Goal: Task Accomplishment & Management: Manage account settings

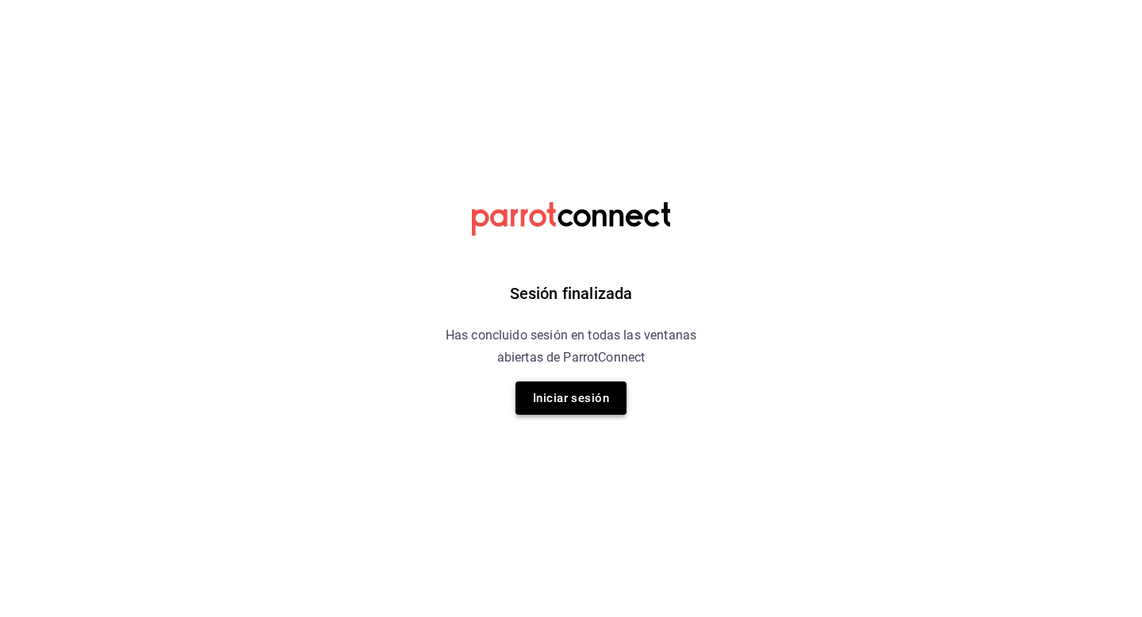
click at [547, 413] on button "Iniciar sesión" at bounding box center [571, 398] width 111 height 33
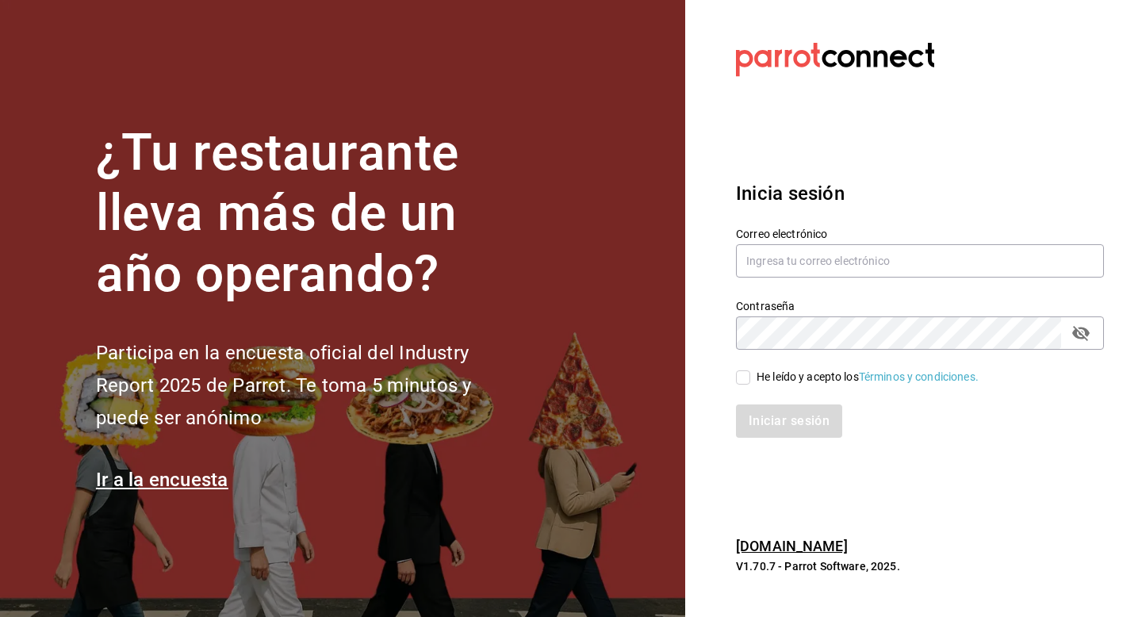
click at [804, 240] on div "Correo electrónico" at bounding box center [920, 253] width 368 height 53
click at [790, 267] on input "text" at bounding box center [920, 260] width 368 height 33
type input "luisart2107@gmail.com"
click at [742, 379] on input "He leído y acepto los Términos y condiciones." at bounding box center [743, 377] width 14 height 14
checkbox input "true"
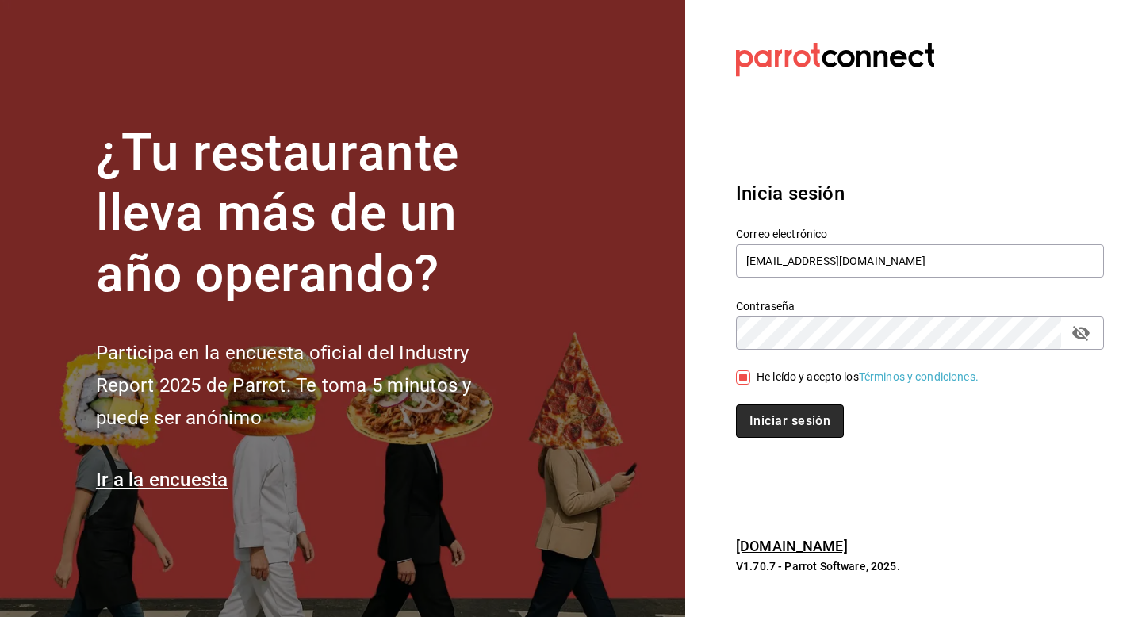
click at [771, 425] on button "Iniciar sesión" at bounding box center [790, 421] width 108 height 33
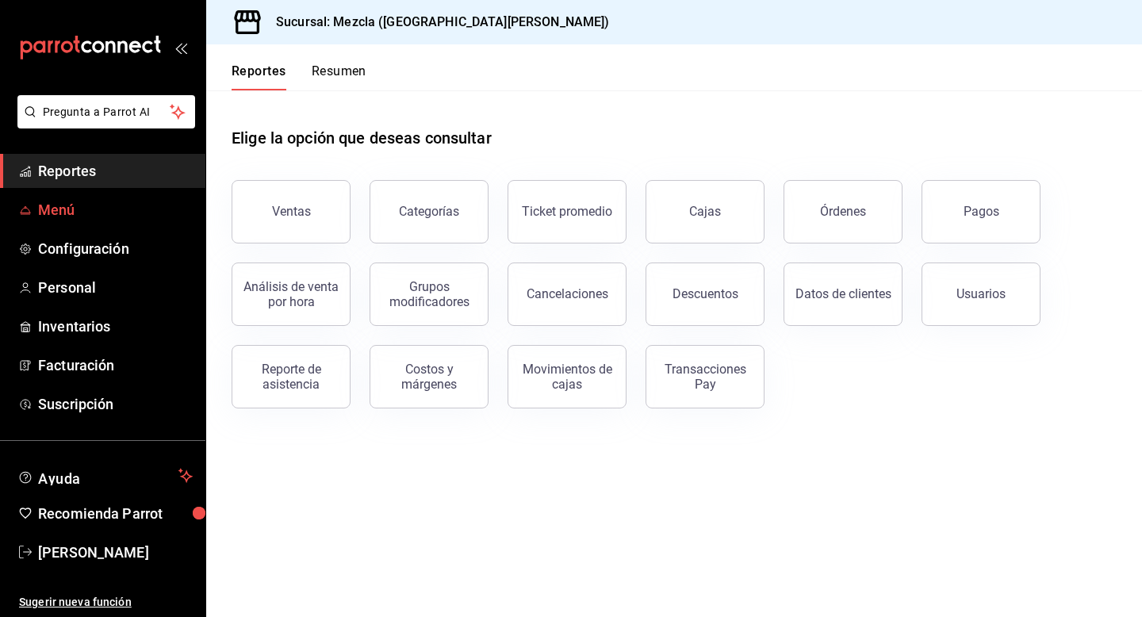
click at [156, 219] on span "Menú" at bounding box center [115, 209] width 155 height 21
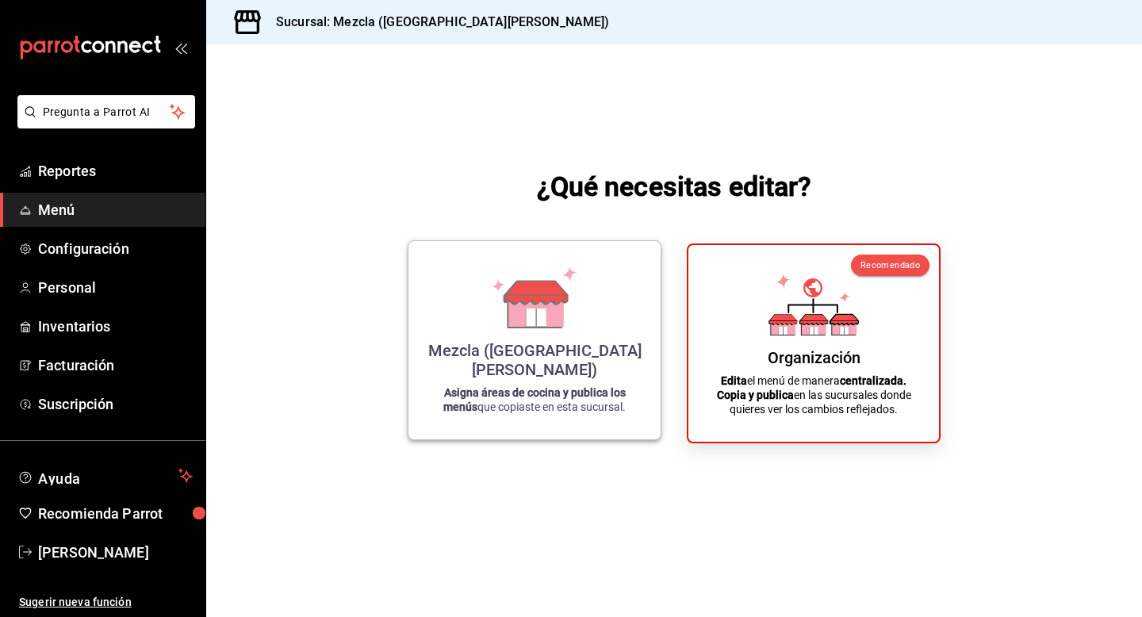
click at [516, 379] on div "Mezcla ([GEOGRAPHIC_DATA][PERSON_NAME]) Asigna áreas de cocina y publica los me…" at bounding box center [535, 340] width 214 height 173
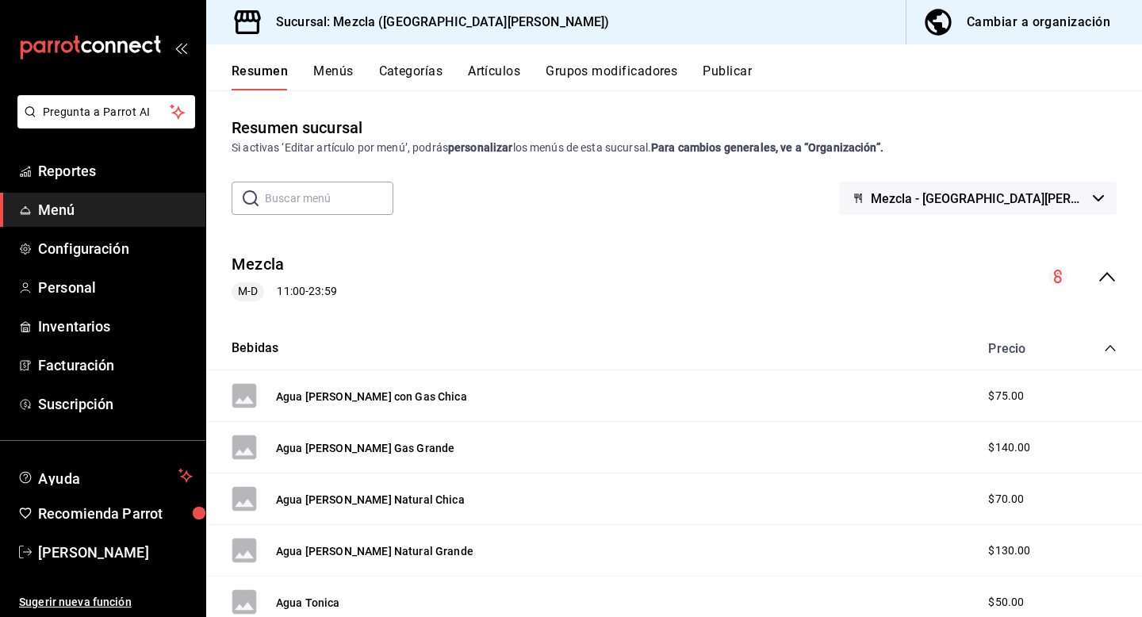
click at [1026, 24] on div "Cambiar a organización" at bounding box center [1039, 22] width 144 height 22
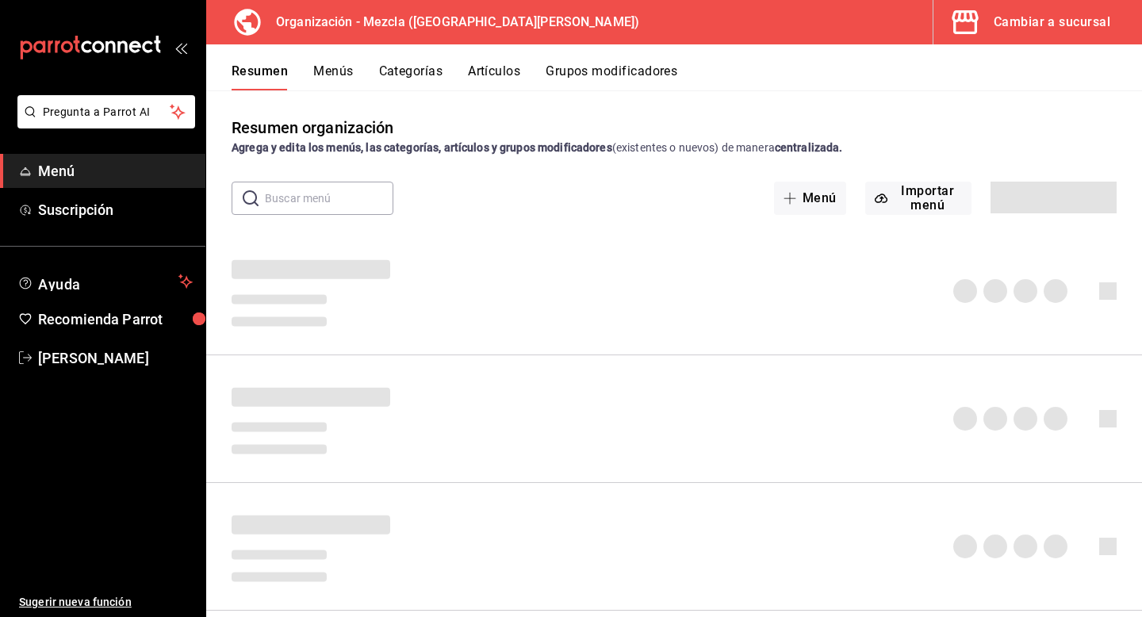
click at [489, 78] on button "Artículos" at bounding box center [494, 76] width 52 height 27
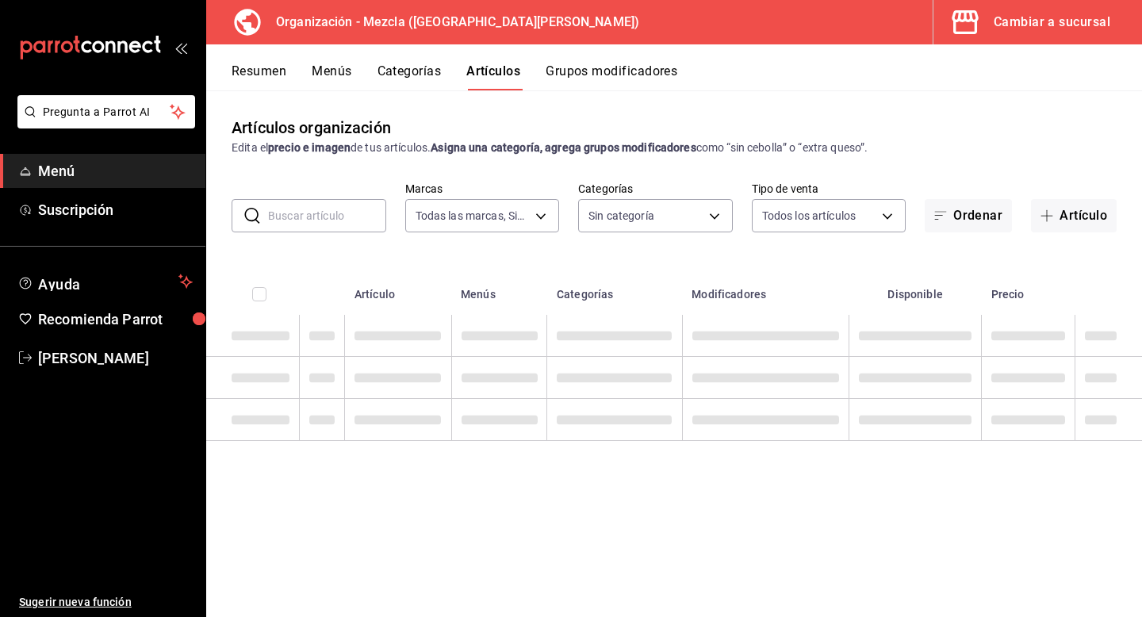
type input "421286d7-7bc6-409b-bf64-48757cdbc444"
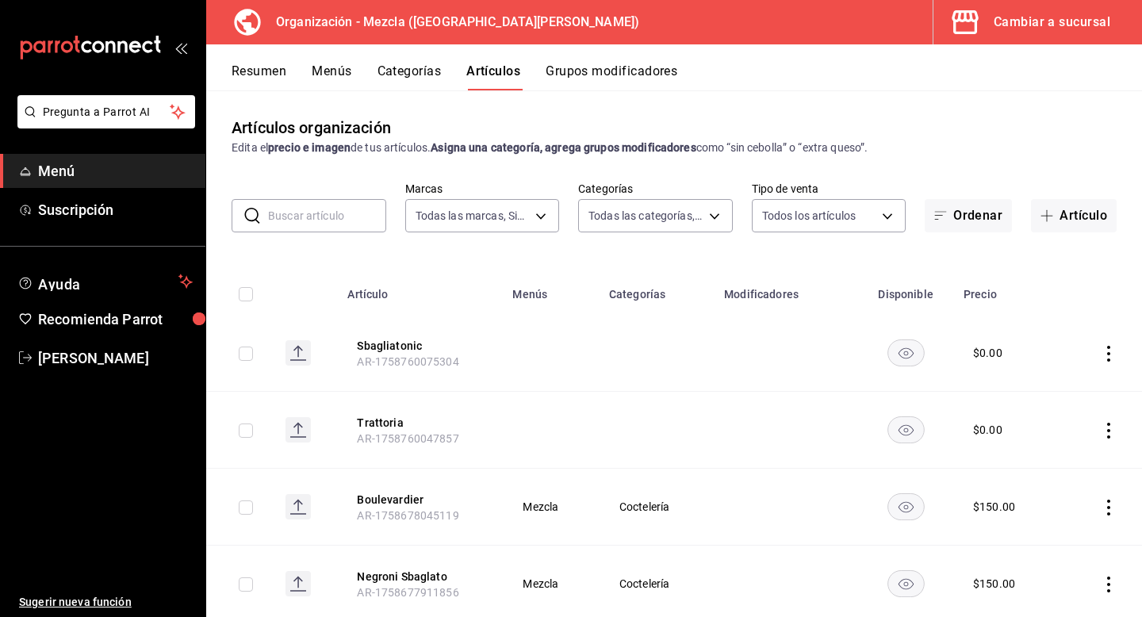
type input "9d13bccb-eec6-40ac-b757-16c91c8dc13a,9238e155-f3e4-4878-b388-10bce27fdd89,8d366…"
click at [1070, 222] on button "Artículo" at bounding box center [1074, 215] width 86 height 33
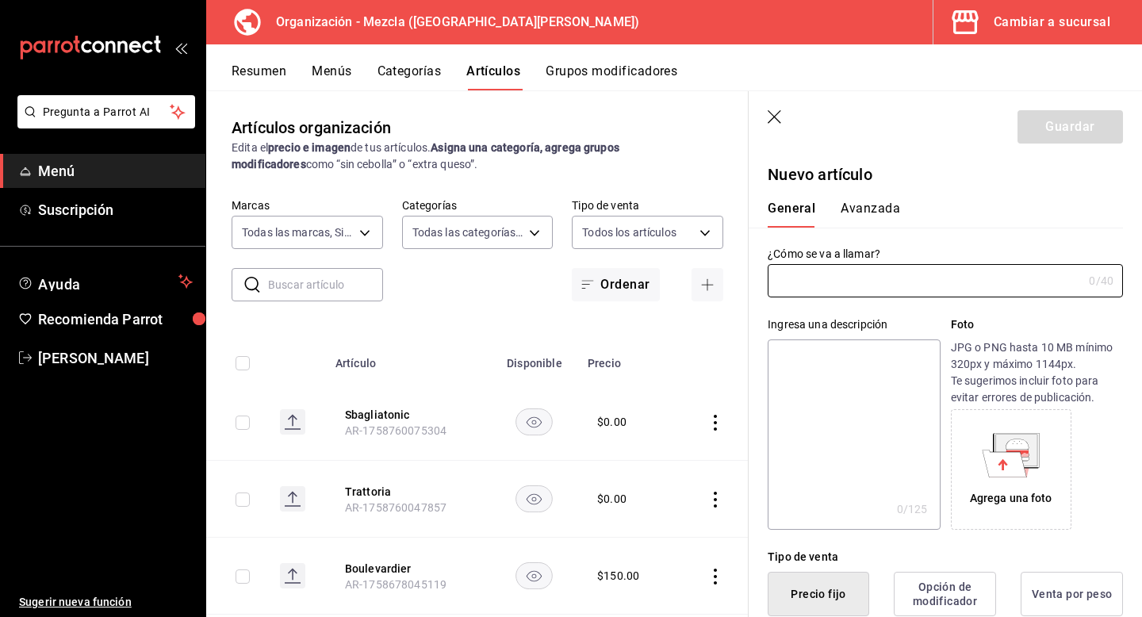
click at [573, 75] on button "Grupos modificadores" at bounding box center [612, 76] width 132 height 27
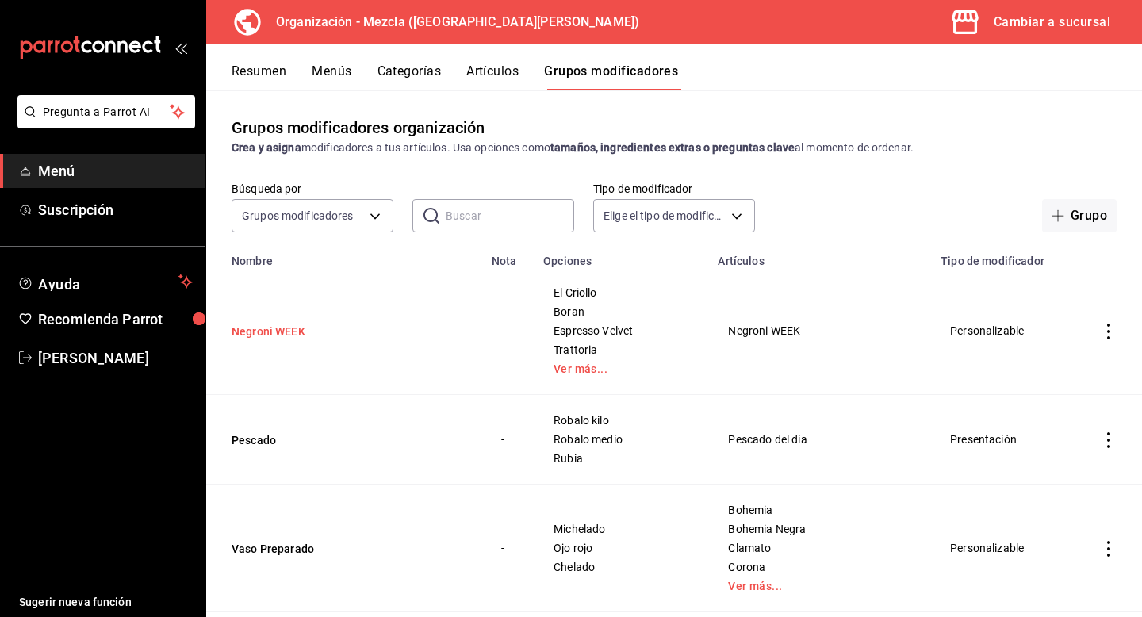
click at [314, 335] on button "Negroni WEEK" at bounding box center [327, 332] width 190 height 16
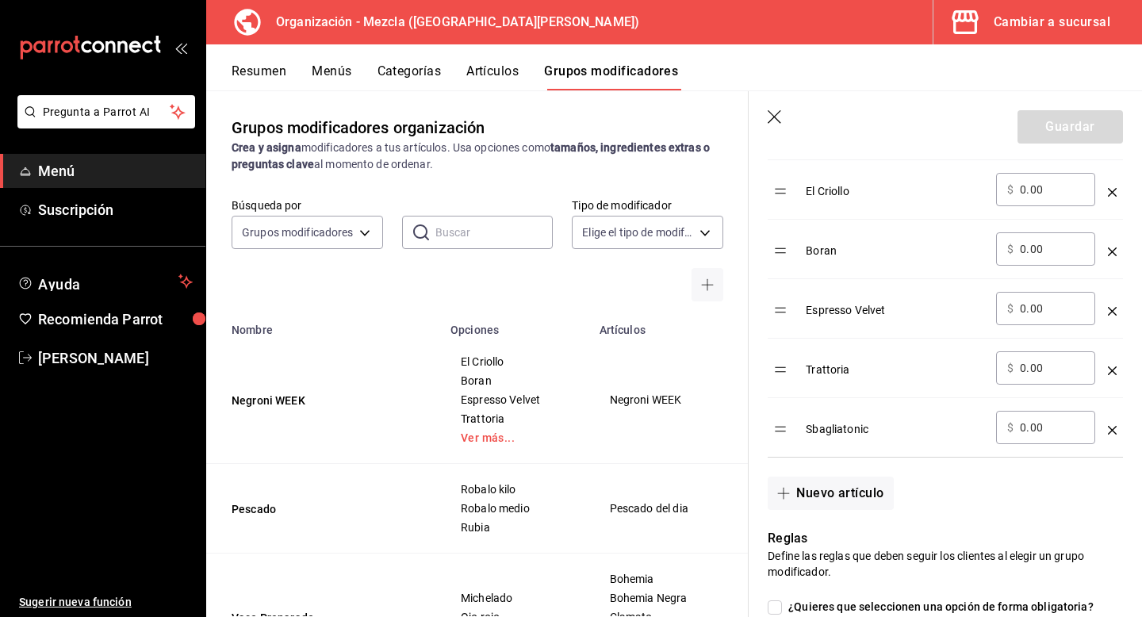
scroll to position [562, 0]
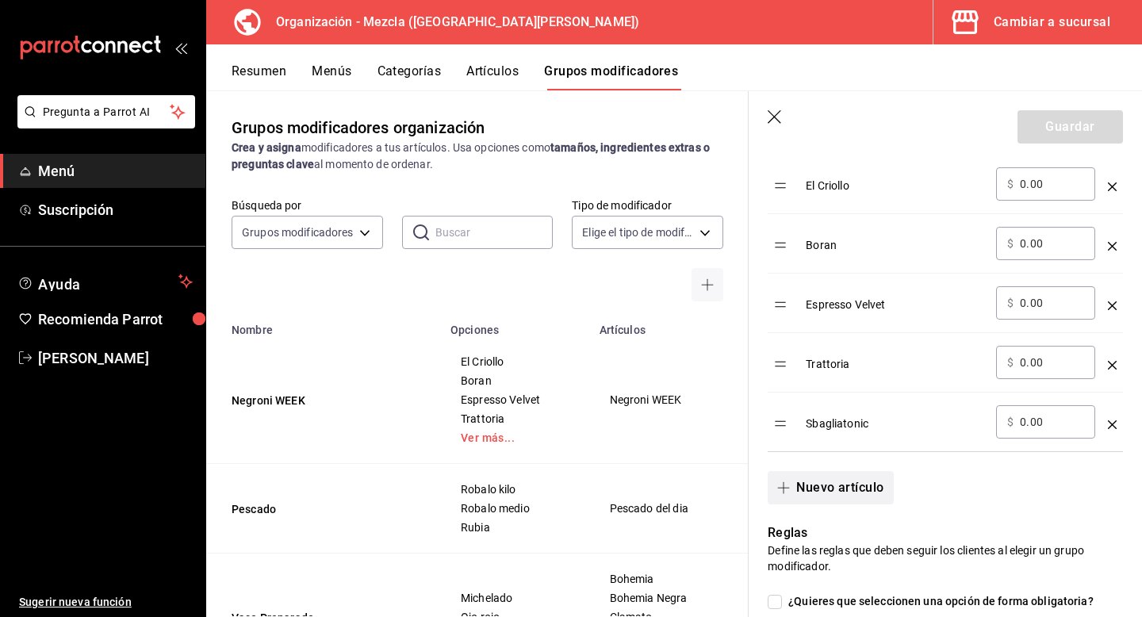
click at [854, 472] on button "Nuevo artículo" at bounding box center [830, 487] width 125 height 33
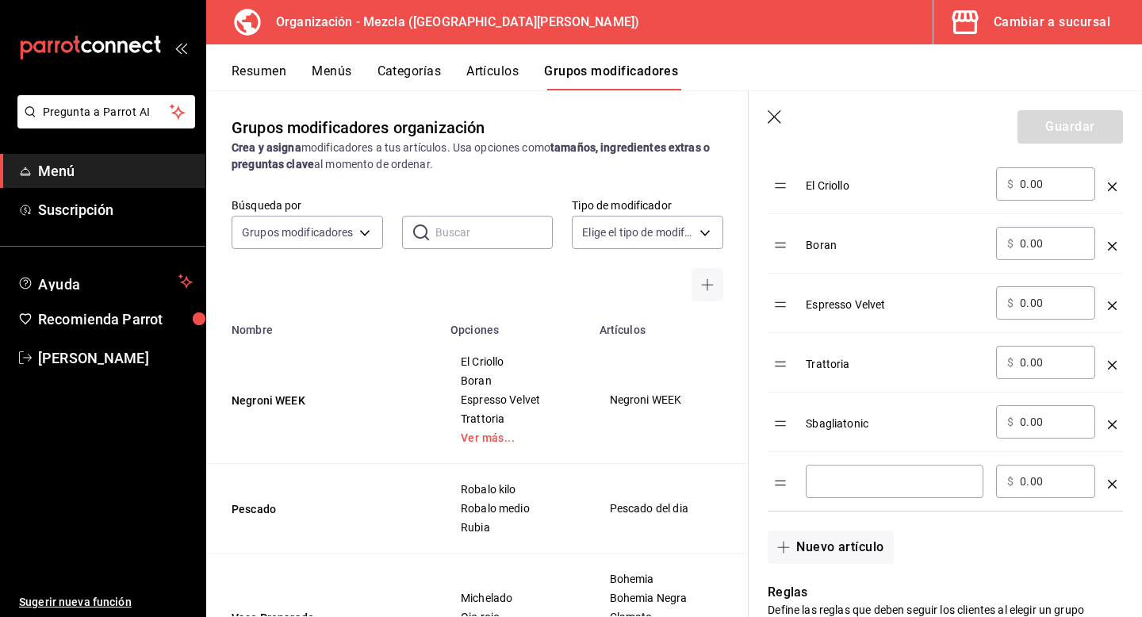
click at [854, 471] on div "​" at bounding box center [895, 481] width 178 height 33
type input "Dubai Chocolate"
click at [1108, 421] on icon "optionsTable" at bounding box center [1112, 424] width 9 height 9
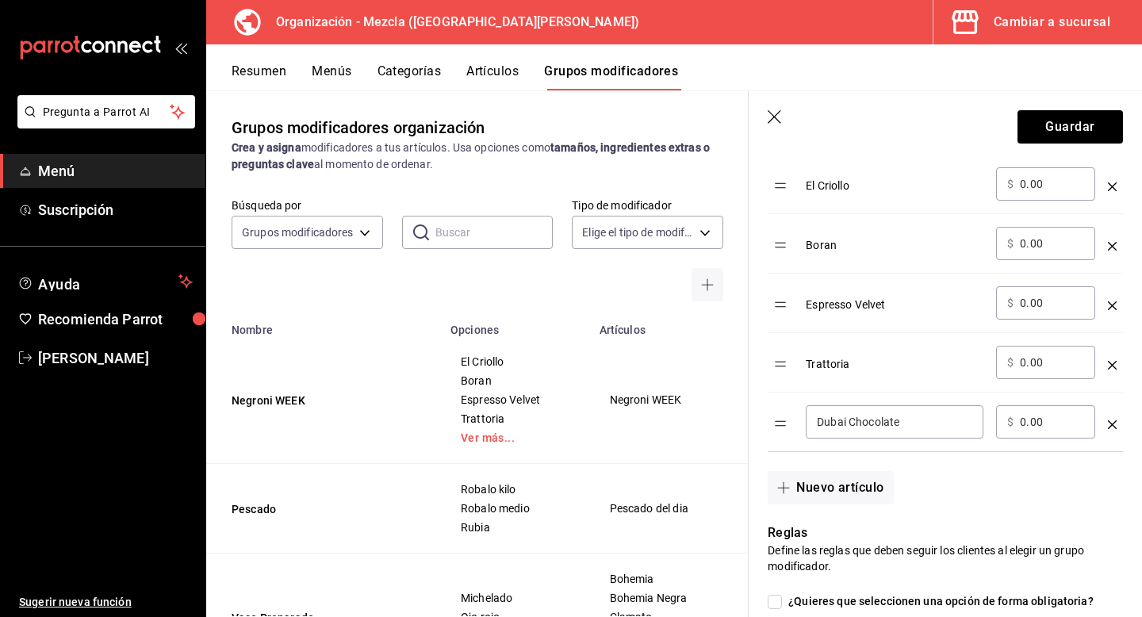
click at [1108, 370] on div "optionsTable" at bounding box center [1112, 359] width 9 height 26
click at [1108, 363] on icon "optionsTable" at bounding box center [1112, 365] width 9 height 9
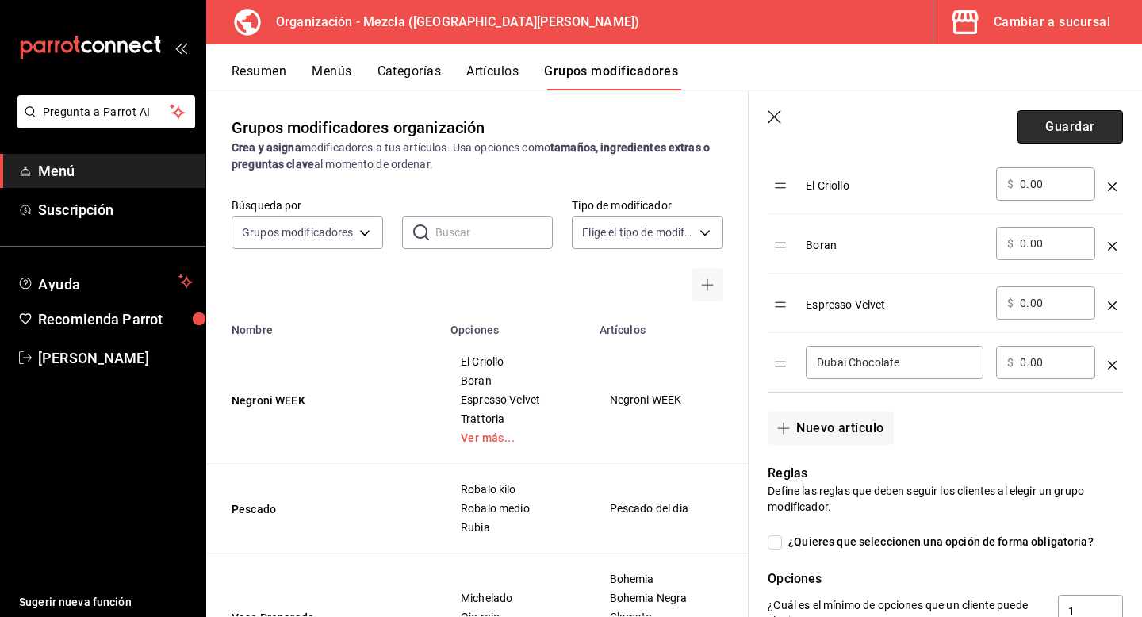
click at [1036, 118] on button "Guardar" at bounding box center [1070, 126] width 105 height 33
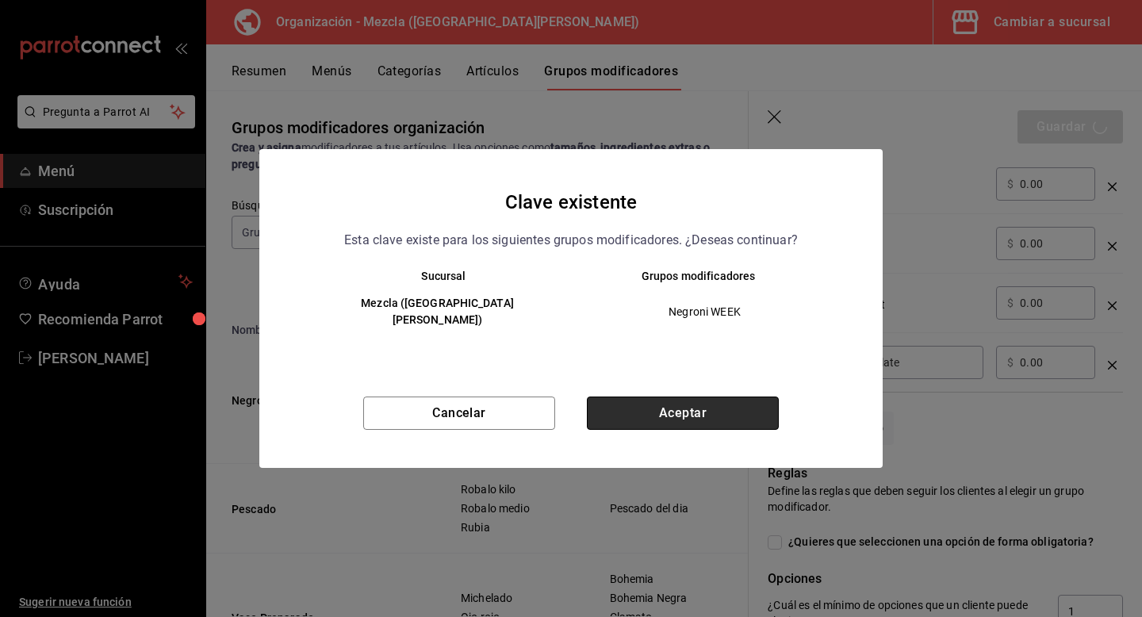
click at [710, 410] on button "Aceptar" at bounding box center [683, 413] width 192 height 33
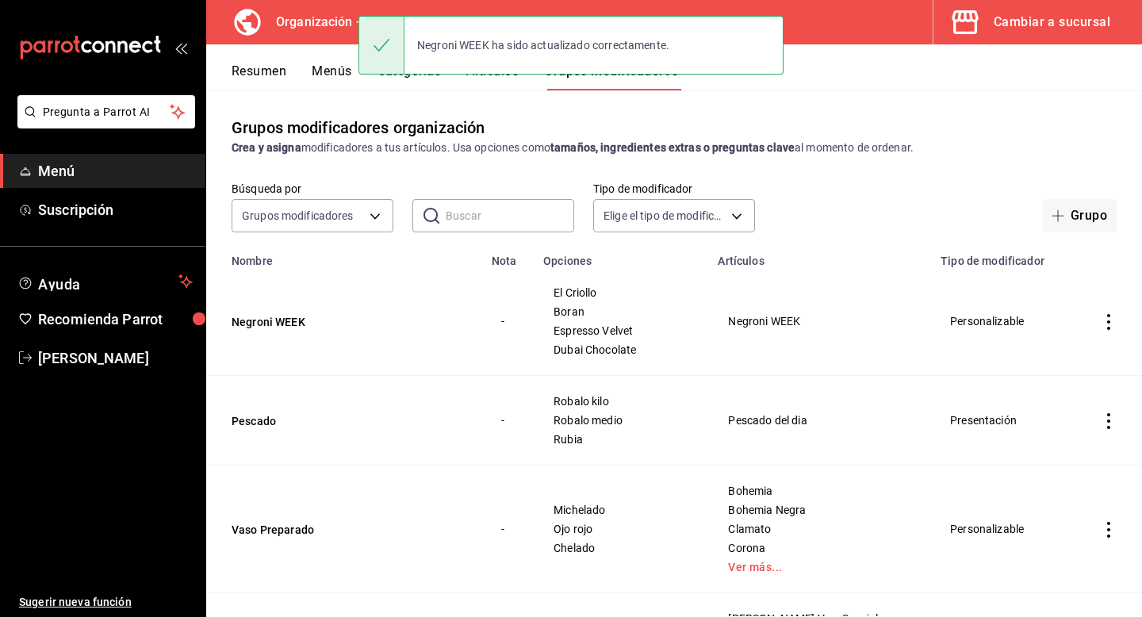
click at [331, 71] on button "Menús" at bounding box center [332, 76] width 40 height 27
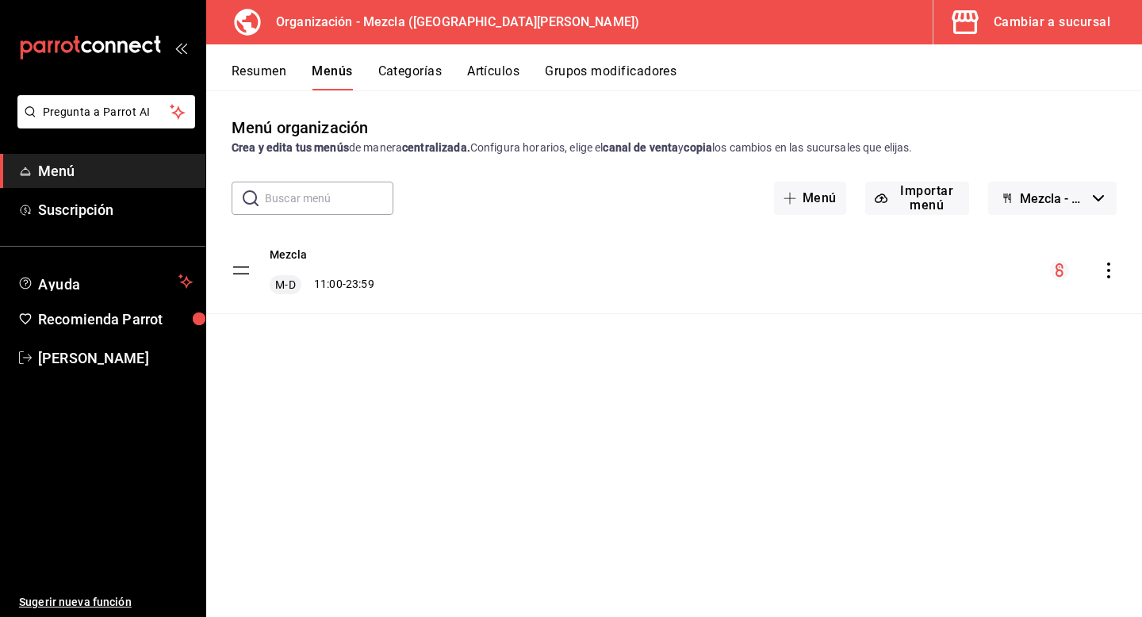
click at [1118, 278] on div "Mezcla M-D 11:00 - 23:59" at bounding box center [674, 271] width 936 height 86
click at [1105, 275] on icon "actions" at bounding box center [1109, 271] width 16 height 16
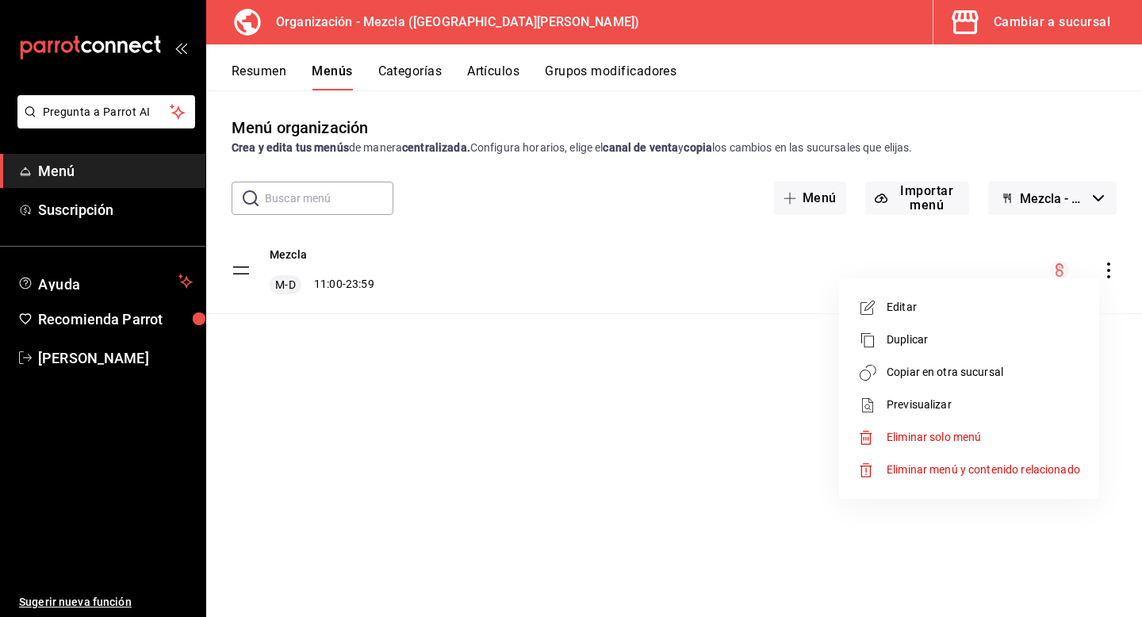
click at [1054, 382] on li "Copiar en otra sucursal" at bounding box center [969, 372] width 247 height 33
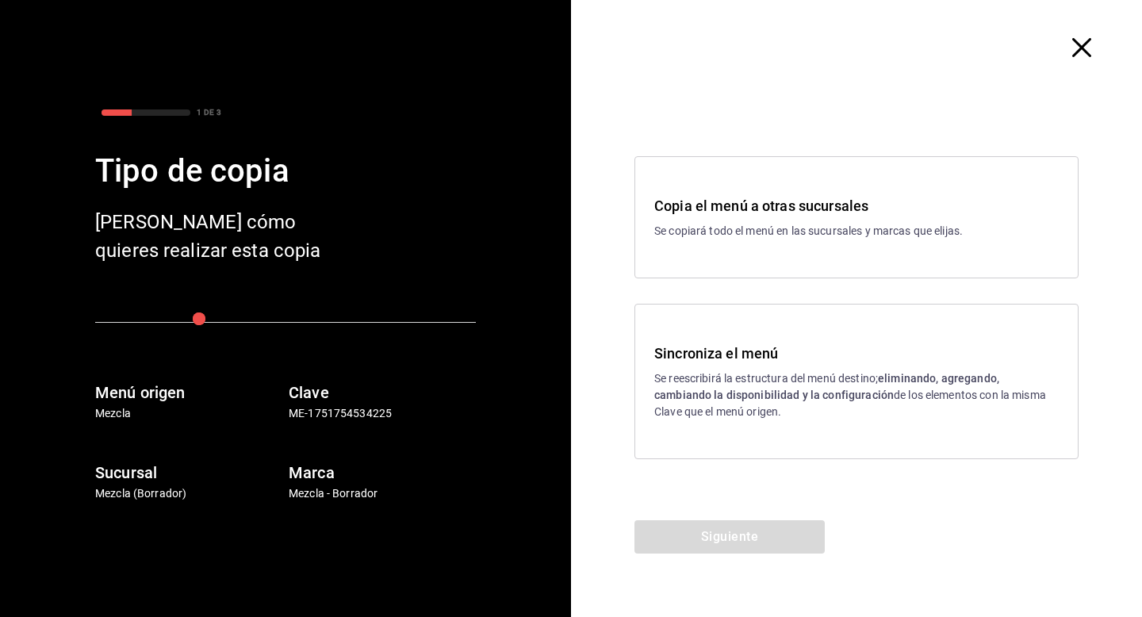
click at [708, 396] on strong "eliminando, agregando, cambiando la disponibilidad y la configuración" at bounding box center [826, 386] width 345 height 29
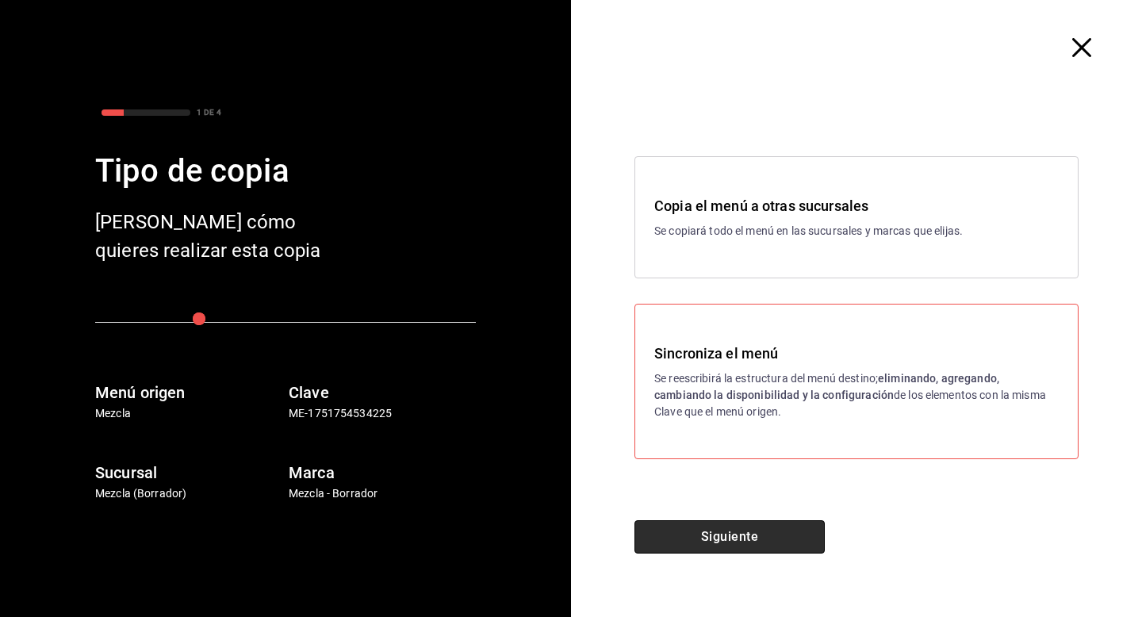
click at [707, 527] on button "Siguiente" at bounding box center [730, 536] width 190 height 33
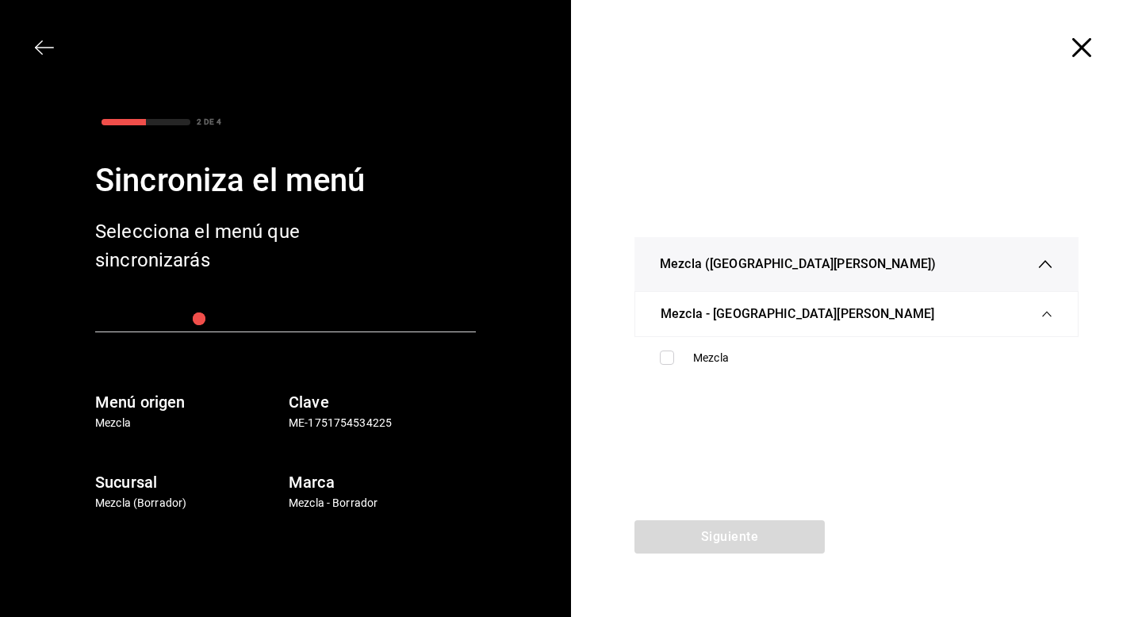
click at [819, 375] on ul "Mezcla" at bounding box center [857, 358] width 444 height 42
click at [821, 367] on div "Mezcla" at bounding box center [856, 357] width 419 height 29
checkbox input "true"
click at [742, 545] on button "Siguiente" at bounding box center [730, 536] width 190 height 33
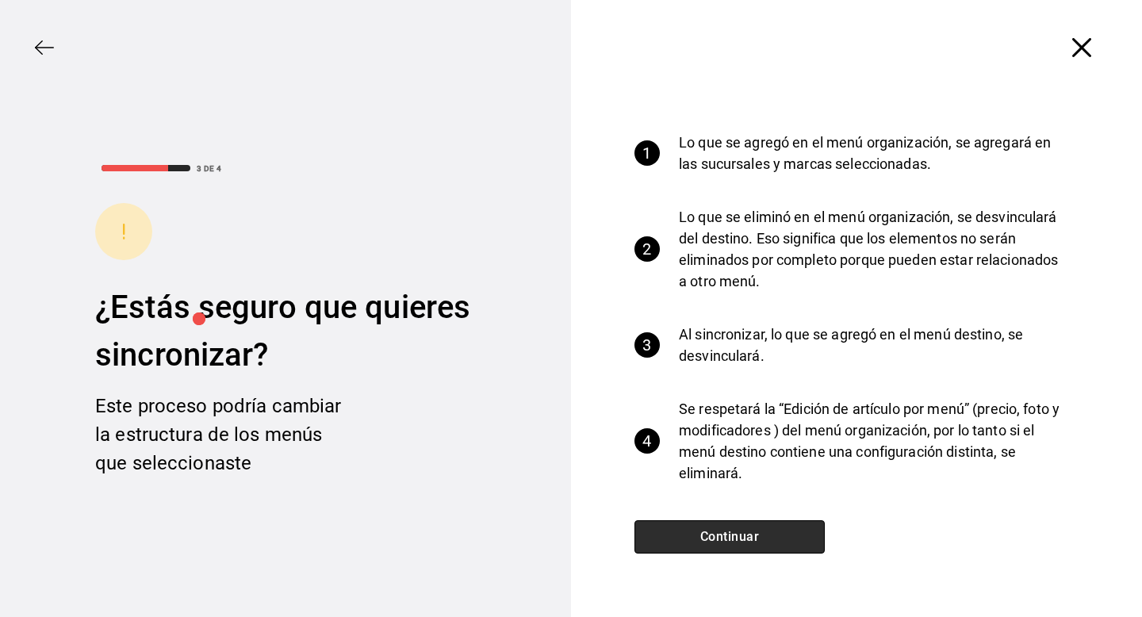
click at [721, 546] on button "Continuar" at bounding box center [730, 536] width 190 height 33
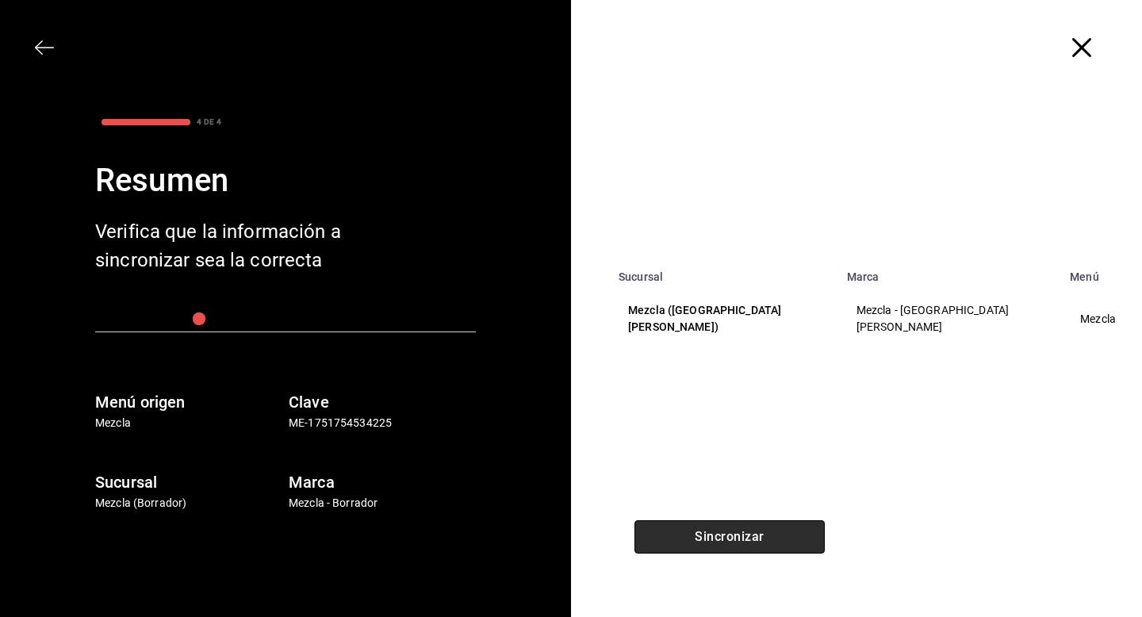
click at [721, 546] on button "Sincronizar" at bounding box center [730, 536] width 190 height 33
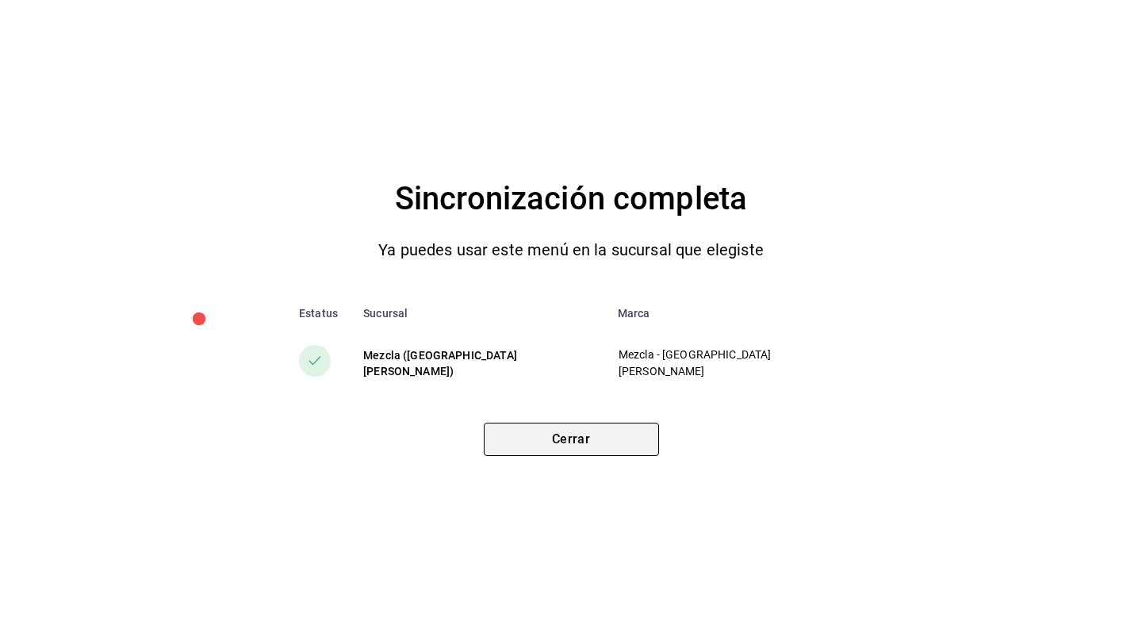
click at [602, 447] on button "Cerrar" at bounding box center [571, 439] width 175 height 33
